Goal: Information Seeking & Learning: Learn about a topic

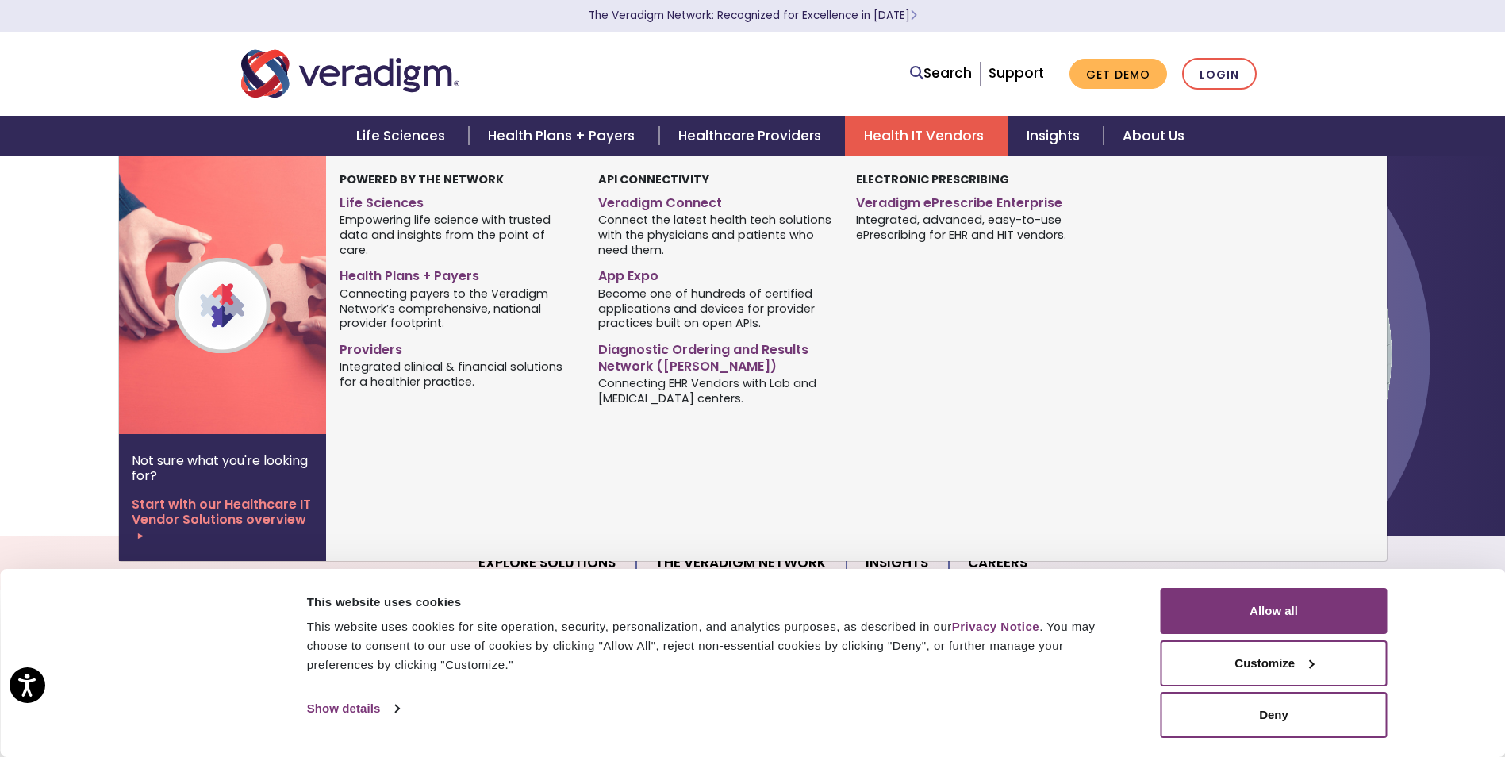
click at [926, 130] on link "Health IT Vendors" at bounding box center [926, 136] width 163 height 40
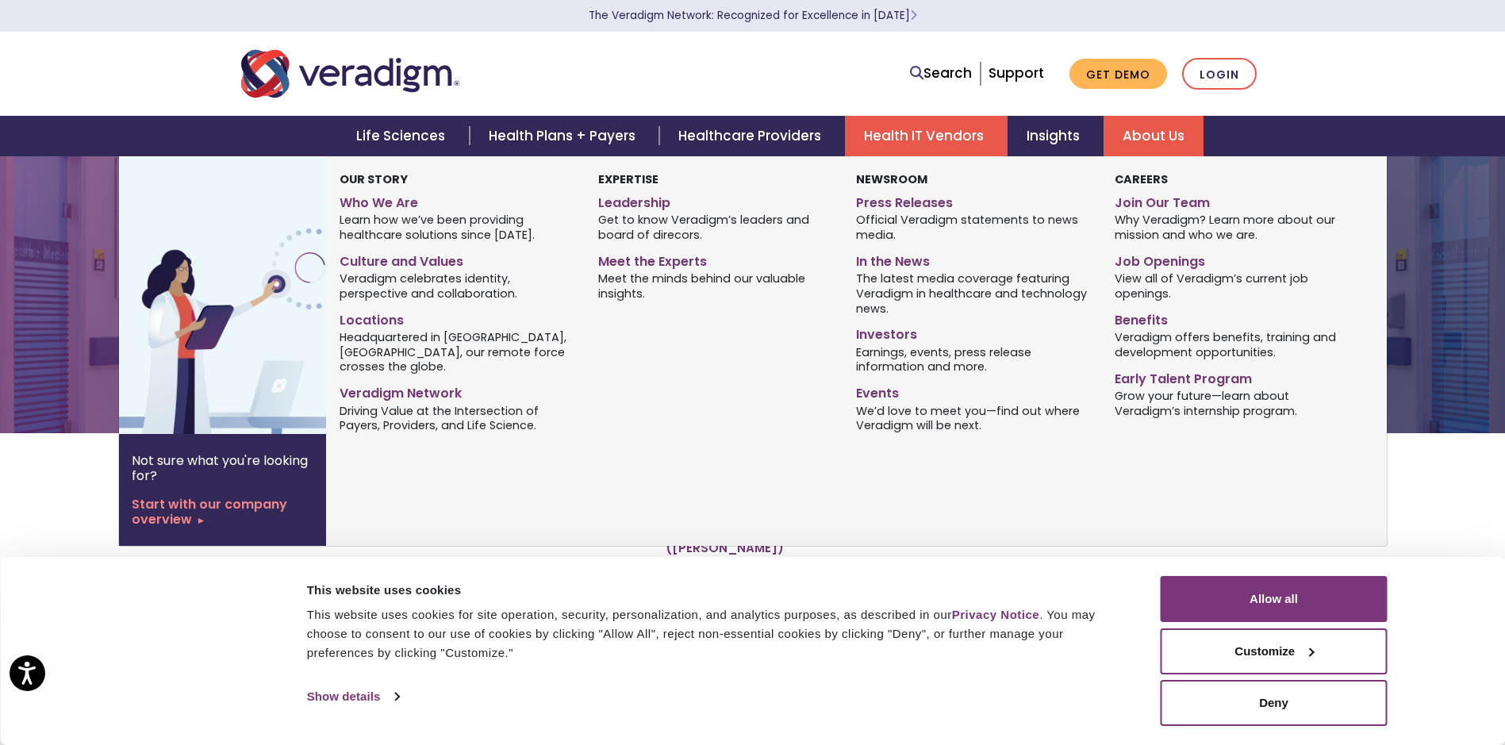
click at [1128, 138] on link "About Us" at bounding box center [1154, 136] width 100 height 40
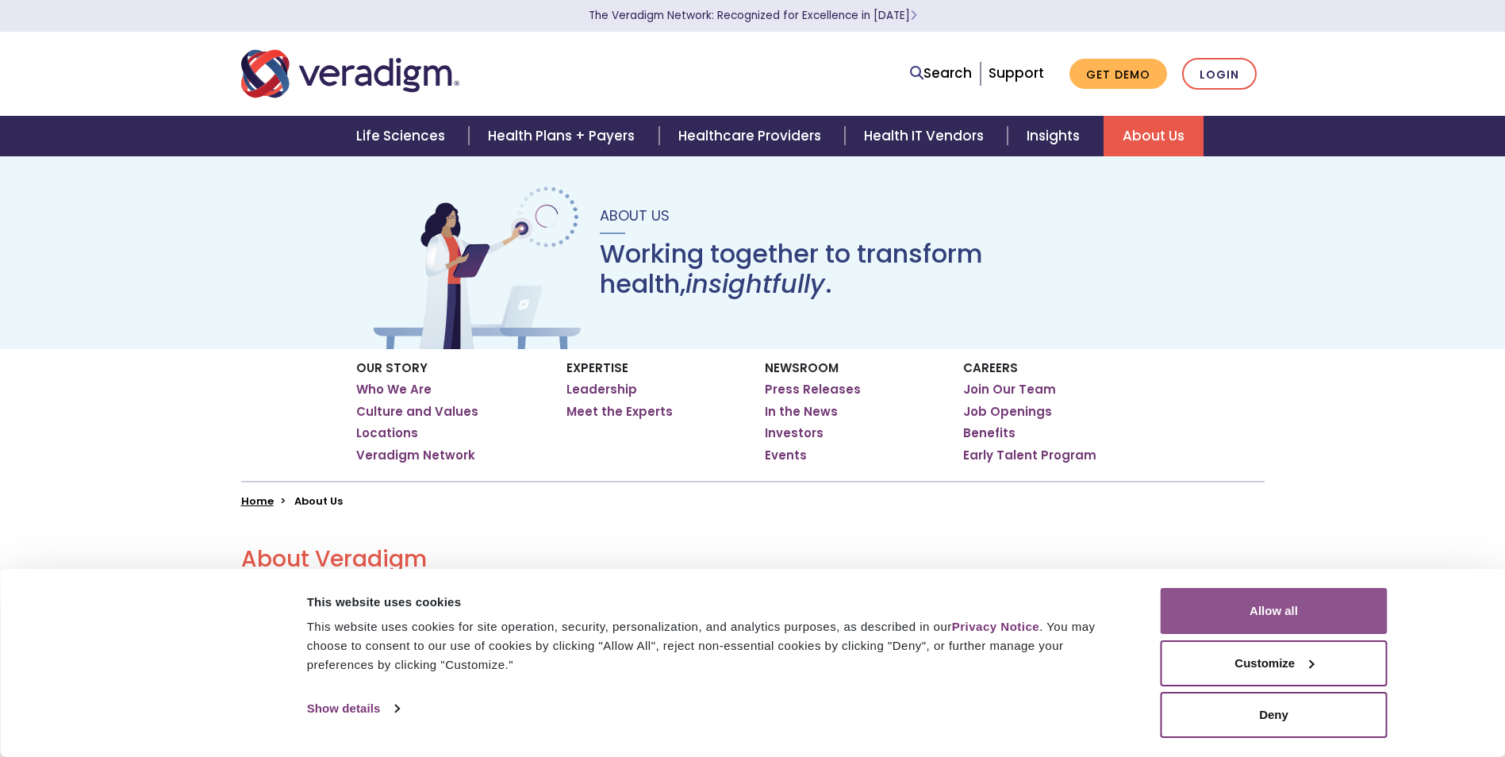
click at [1257, 612] on button "Allow all" at bounding box center [1274, 611] width 227 height 46
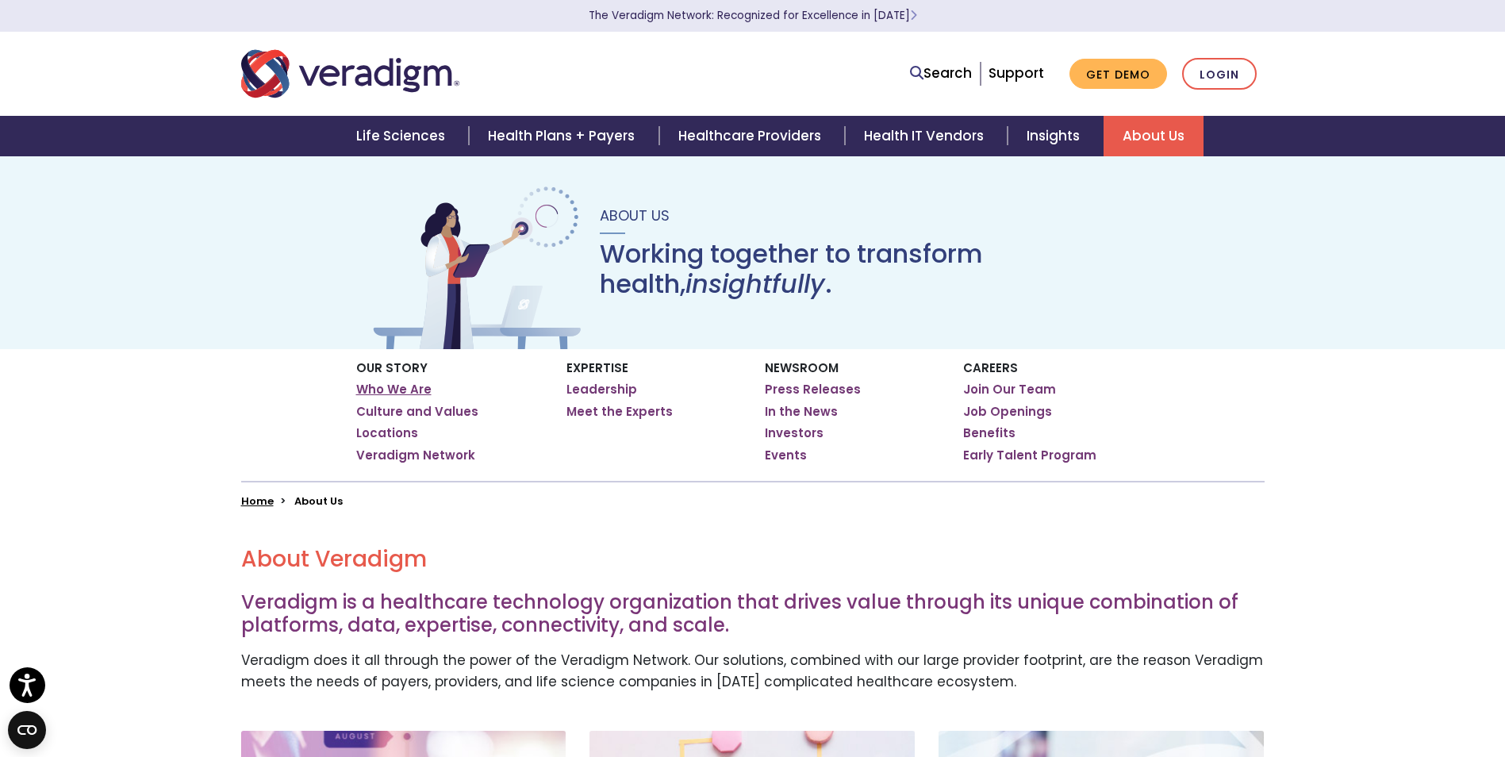
click at [385, 383] on link "Who We Are" at bounding box center [393, 390] width 75 height 16
click at [616, 388] on link "Leadership" at bounding box center [601, 390] width 71 height 16
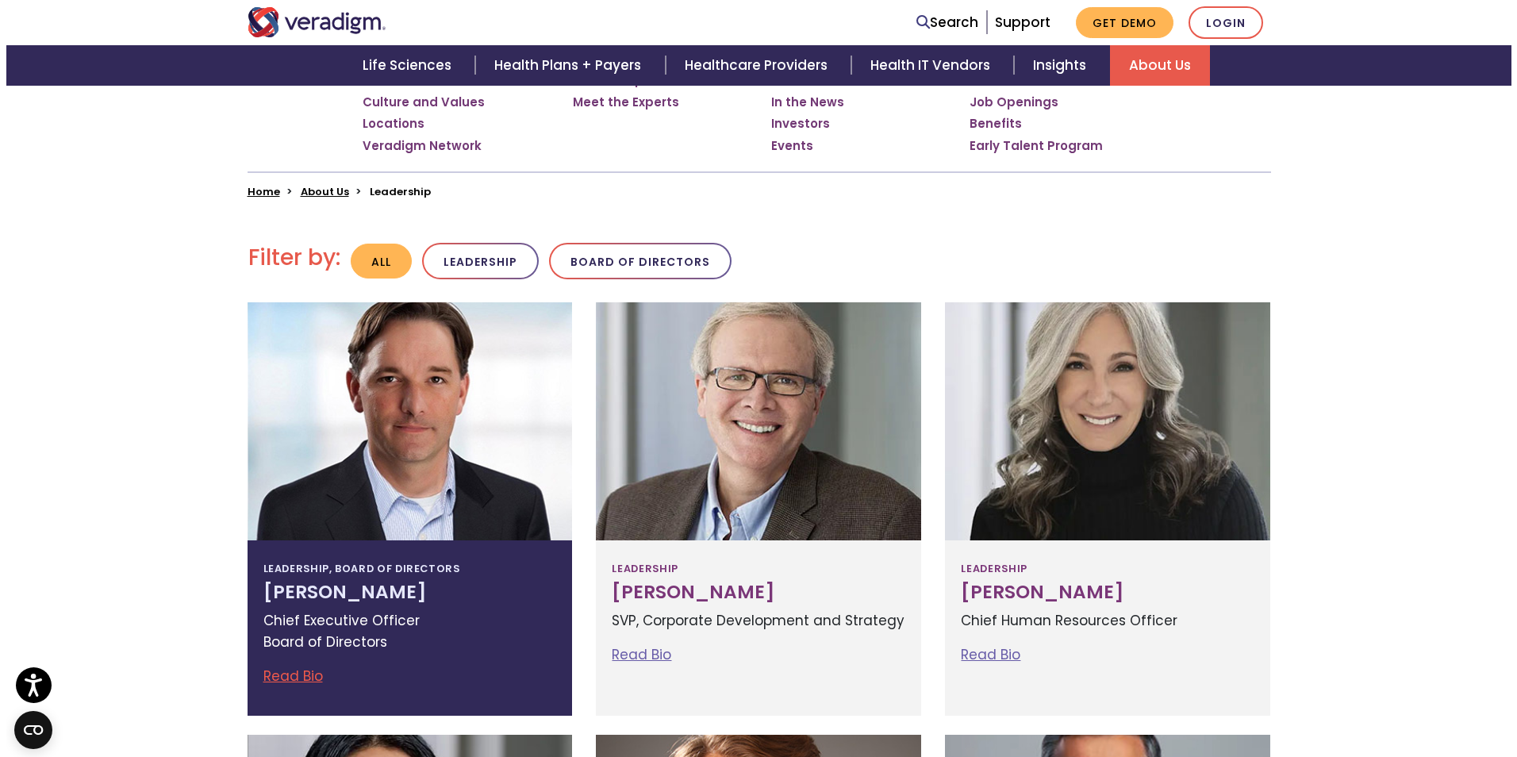
scroll to position [317, 0]
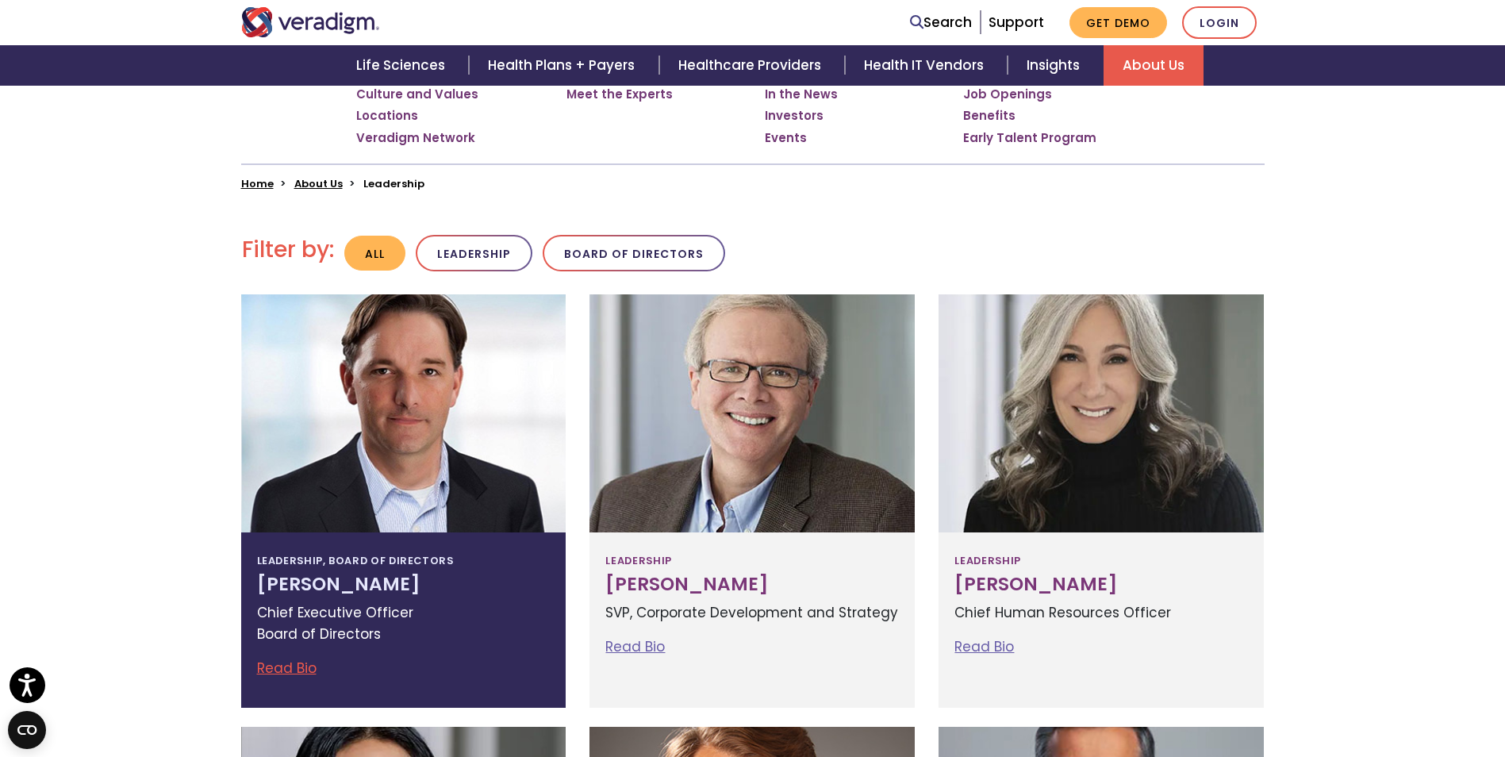
click at [378, 442] on div at bounding box center [403, 413] width 325 height 238
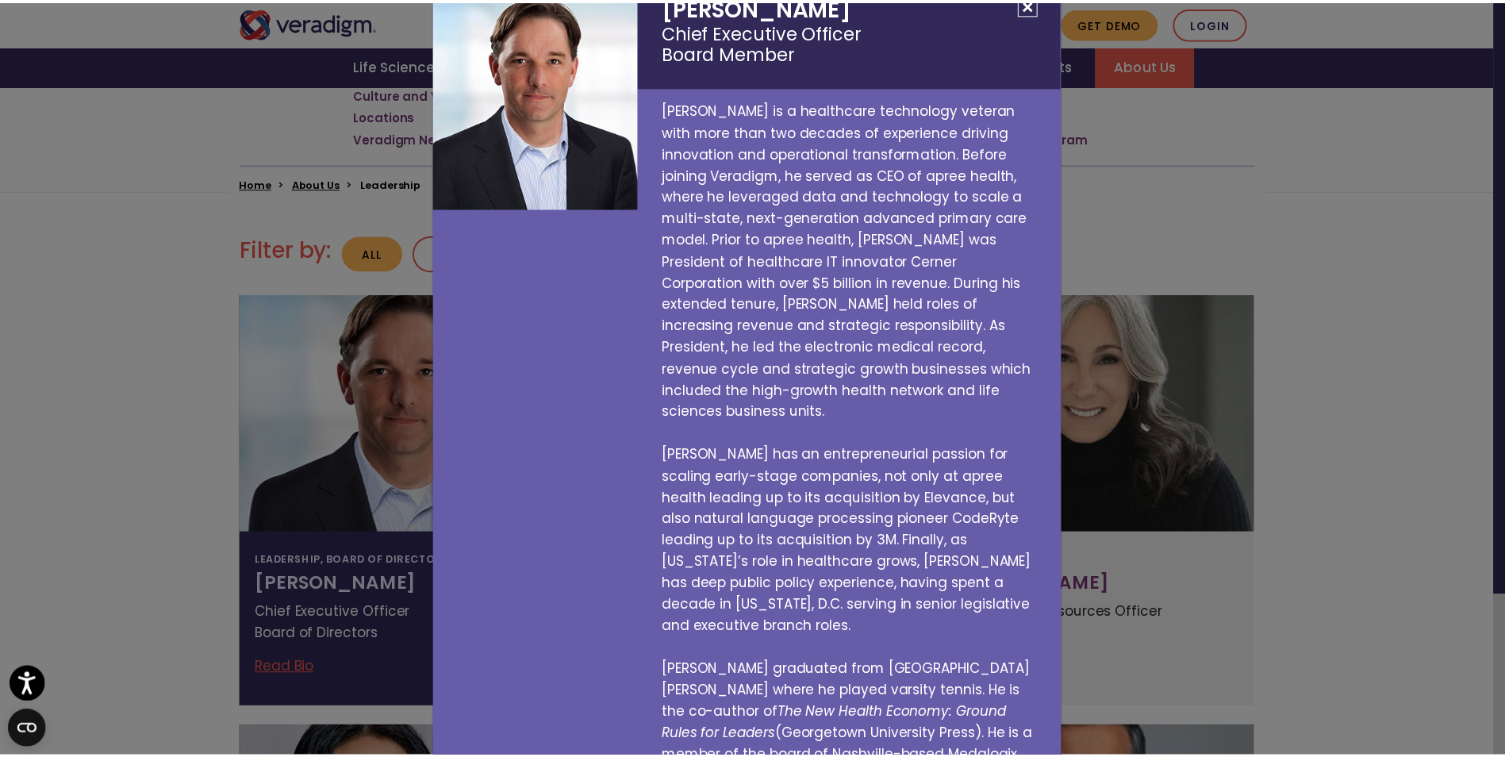
scroll to position [0, 0]
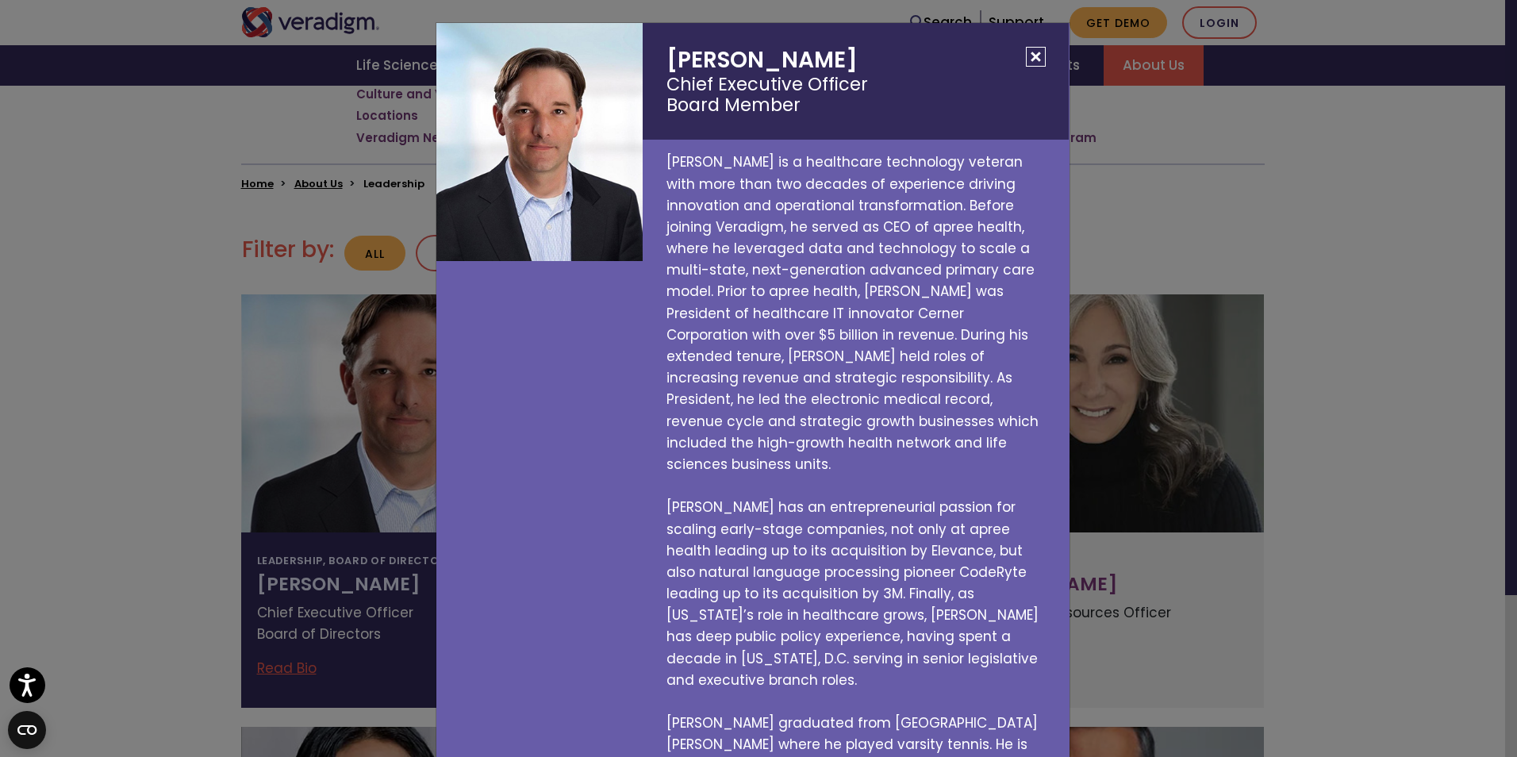
click at [32, 392] on div "[PERSON_NAME] Chief Executive Officer Board Member [PERSON_NAME] is a healthcar…" at bounding box center [758, 378] width 1517 height 757
